Goal: Task Accomplishment & Management: Manage account settings

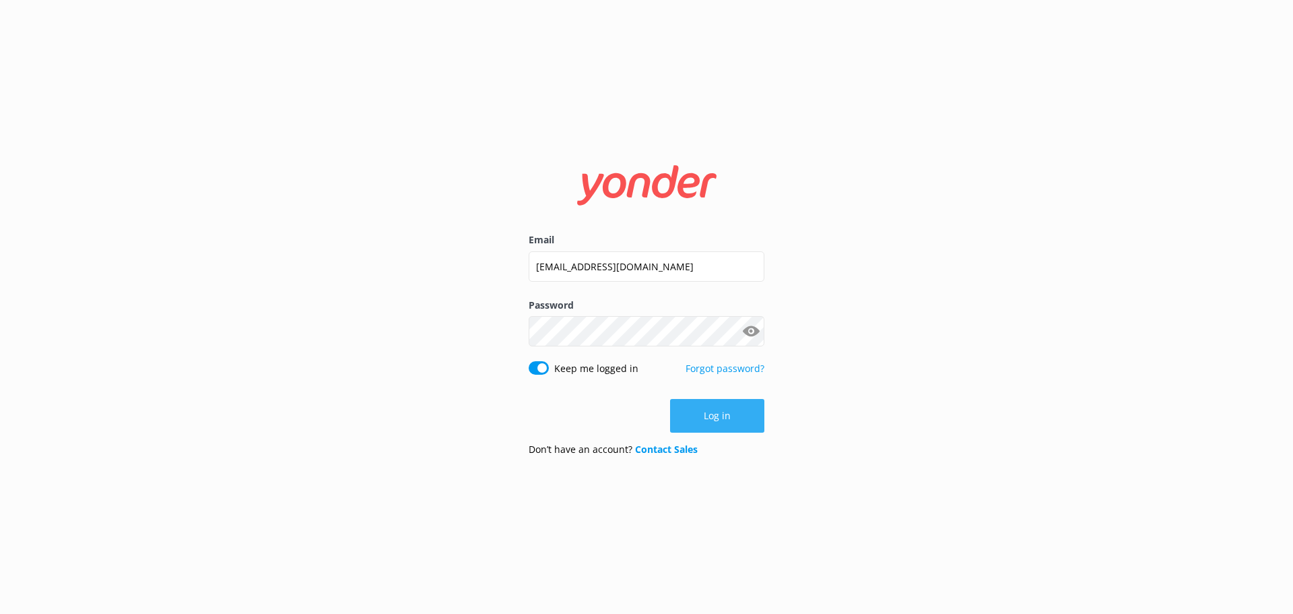
click at [708, 421] on button "Log in" at bounding box center [717, 416] width 94 height 34
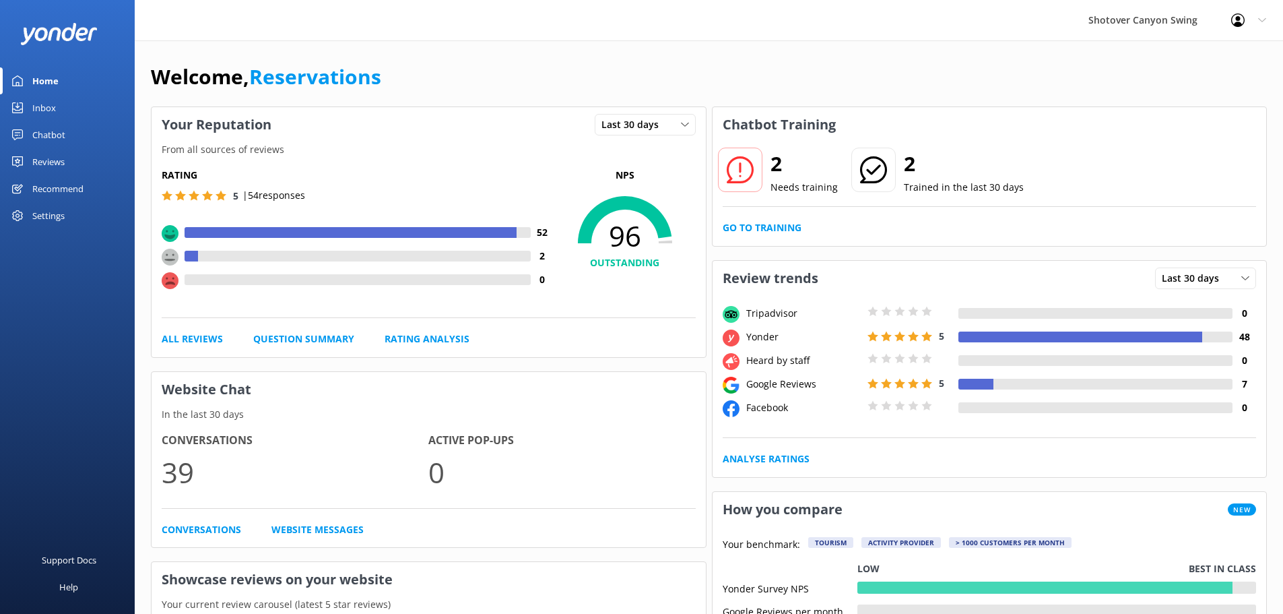
click at [39, 133] on div "Chatbot" at bounding box center [48, 134] width 33 height 27
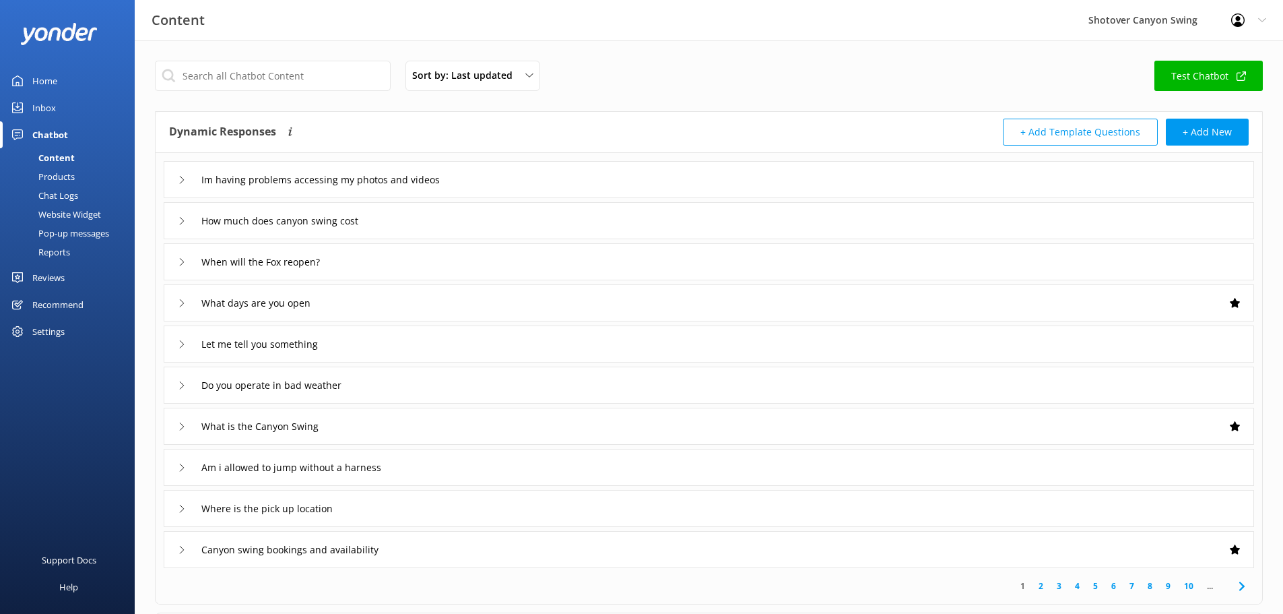
click at [53, 111] on div "Inbox" at bounding box center [44, 107] width 24 height 27
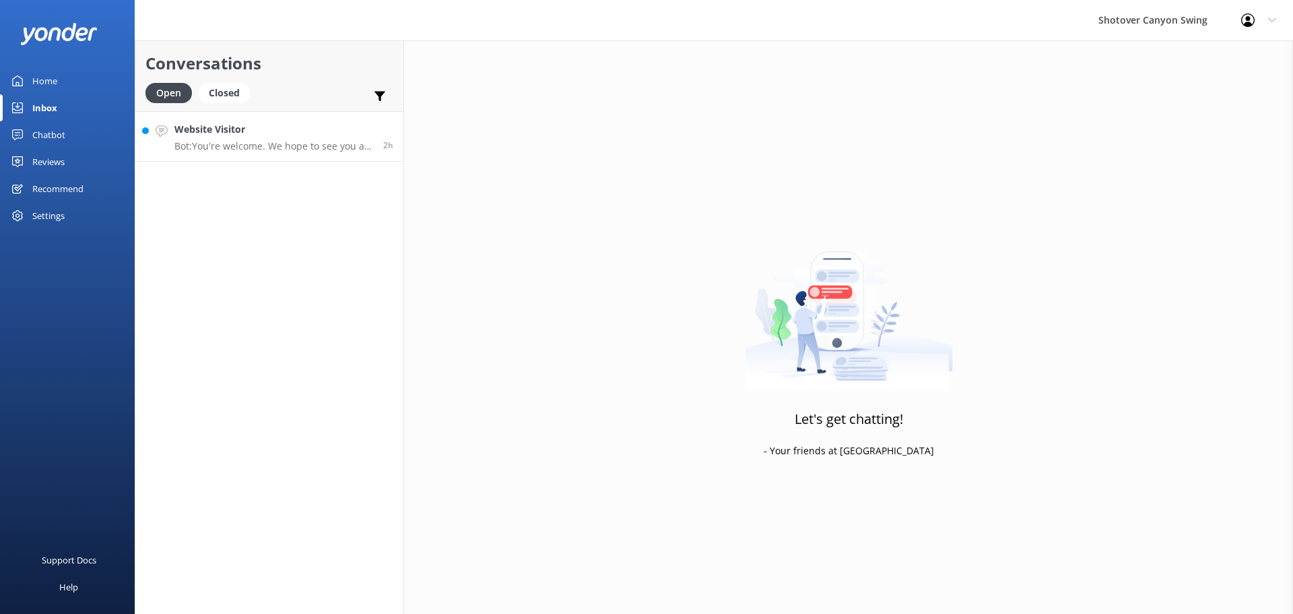
click at [223, 140] on p "Bot: You're welcome. We hope to see you at [GEOGRAPHIC_DATA] Swing soon!" at bounding box center [273, 146] width 199 height 12
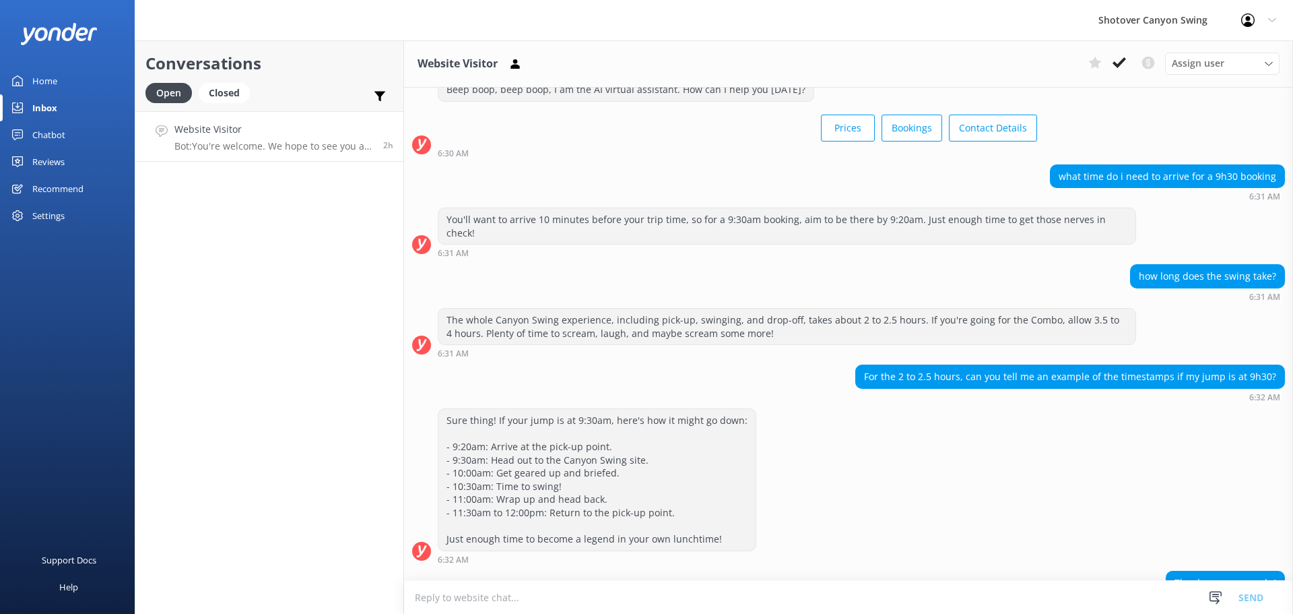
scroll to position [67, 0]
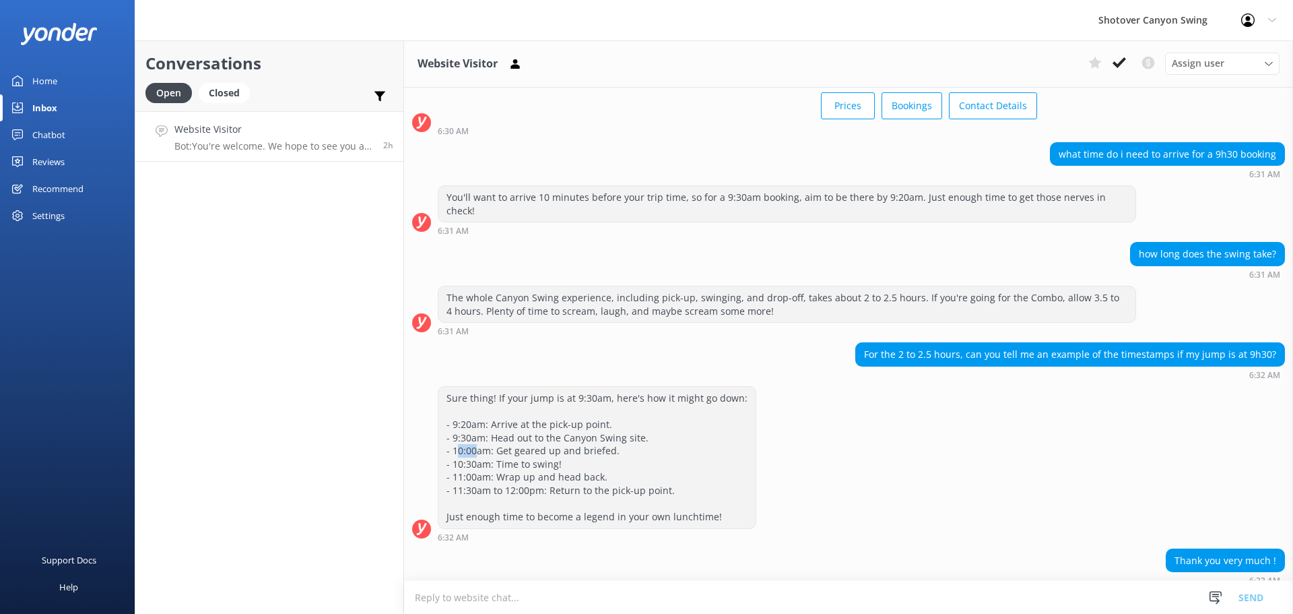
drag, startPoint x: 455, startPoint y: 439, endPoint x: 477, endPoint y: 438, distance: 21.6
click at [477, 438] on div "Sure thing! If your jump is at 9:30am, here's how it might go down: - 9:20am: A…" at bounding box center [597, 457] width 317 height 141
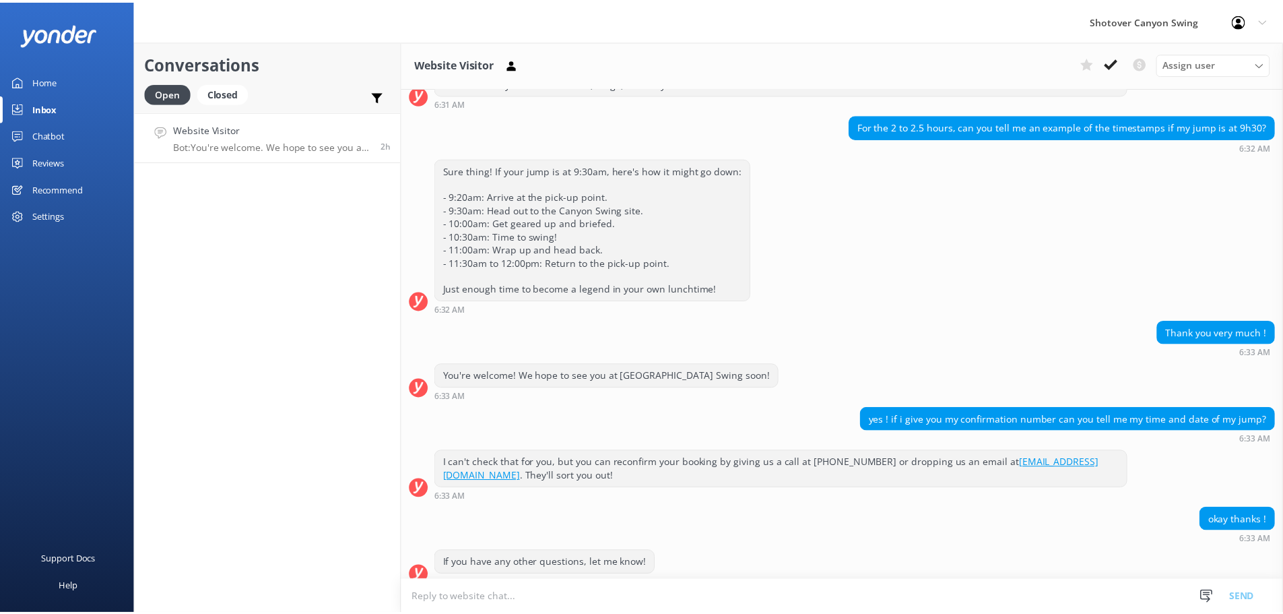
scroll to position [337, 0]
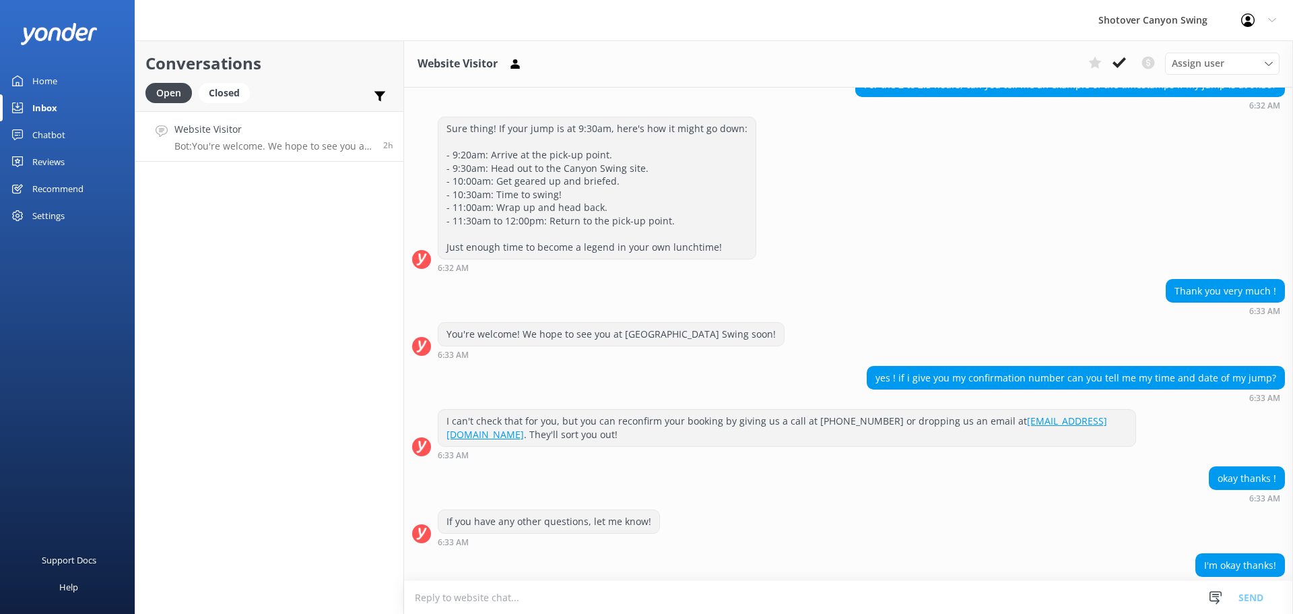
click at [63, 135] on div "Chatbot" at bounding box center [48, 134] width 33 height 27
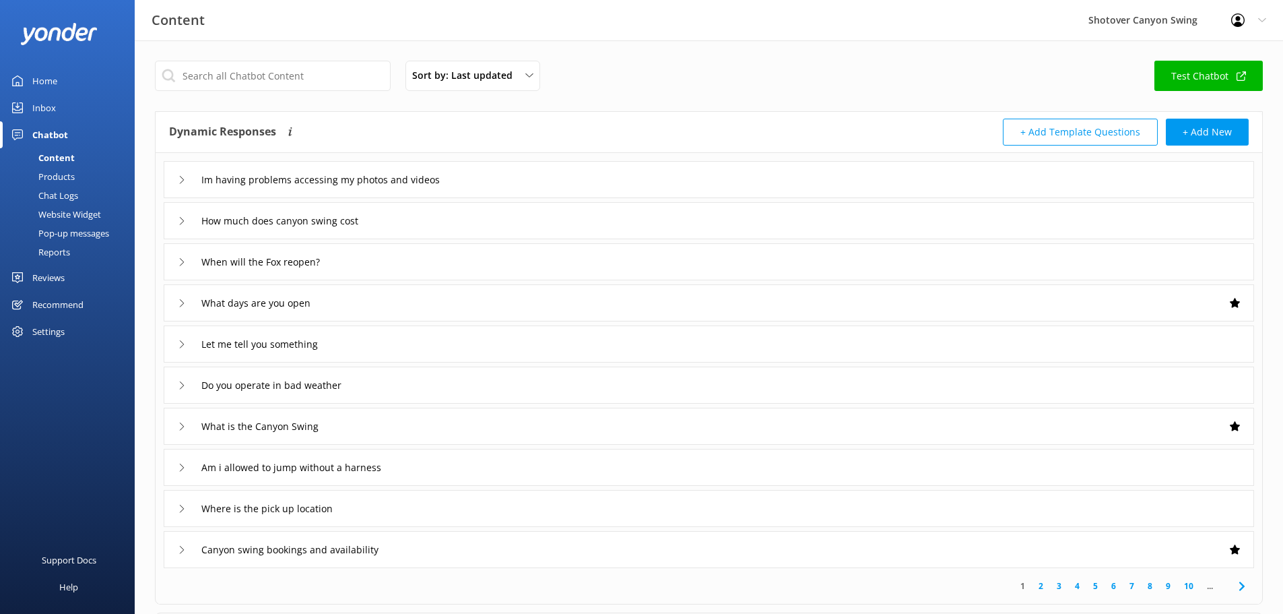
click at [62, 102] on link "Inbox" at bounding box center [67, 107] width 135 height 27
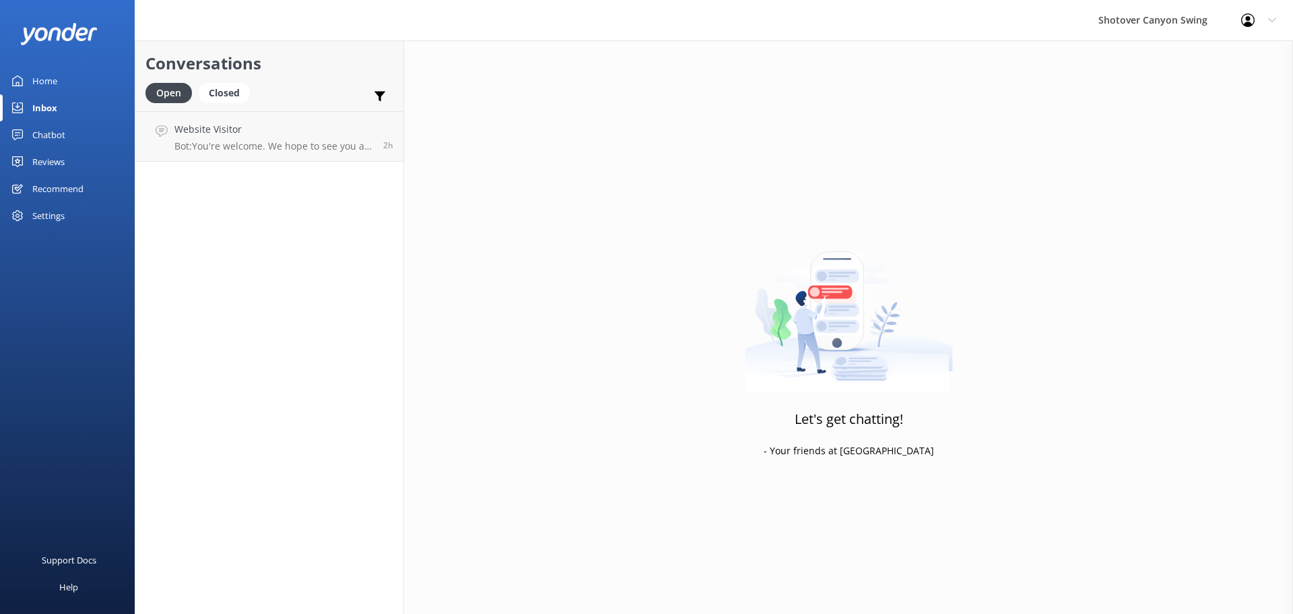
click at [58, 165] on div "Reviews" at bounding box center [48, 161] width 32 height 27
